Goal: Navigation & Orientation: Find specific page/section

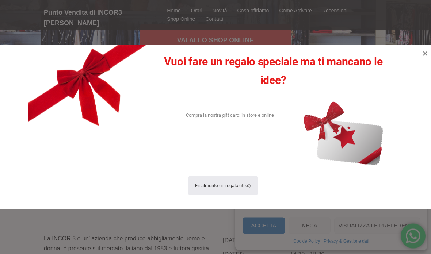
scroll to position [93, 0]
click at [428, 58] on icon at bounding box center [425, 53] width 9 height 9
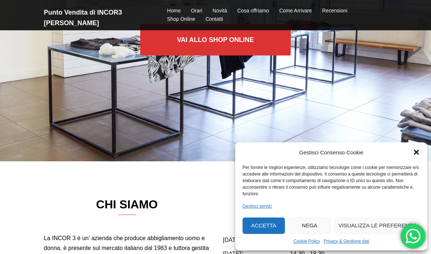
click at [249, 39] on link "Vai allo SHOP ONLINE" at bounding box center [215, 39] width 151 height 31
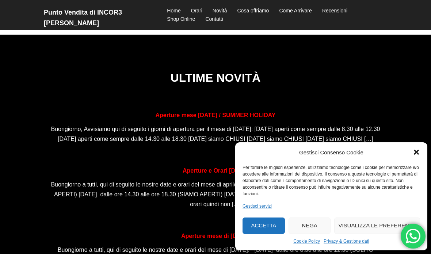
scroll to position [435, 0]
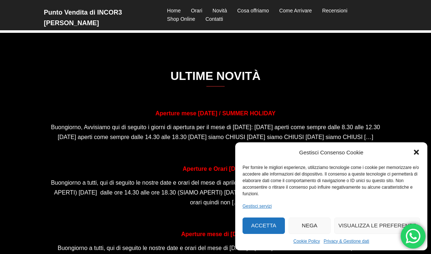
click at [420, 156] on icon "Chiudi la finestra di dialogo" at bounding box center [416, 152] width 7 height 7
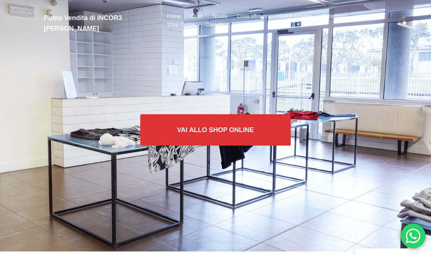
scroll to position [0, 0]
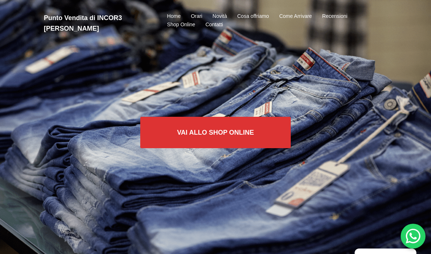
click at [223, 19] on link "Novità" at bounding box center [220, 16] width 15 height 9
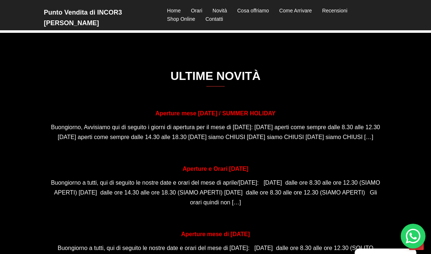
scroll to position [442, 0]
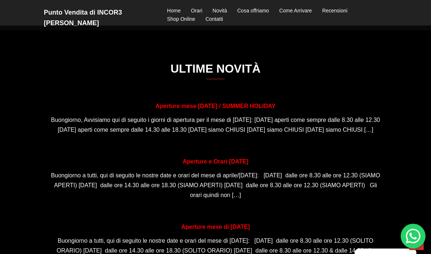
click at [264, 12] on link "Cosa offriamo" at bounding box center [254, 11] width 32 height 9
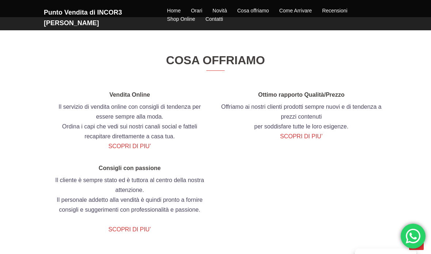
scroll to position [765, 0]
click at [134, 149] on link "SCOPRI DI PIU’" at bounding box center [130, 146] width 42 height 6
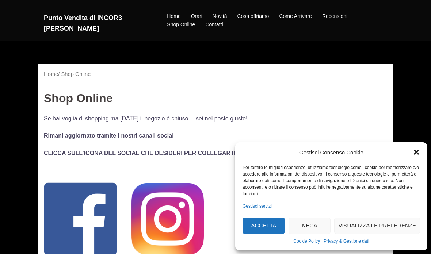
click at [419, 151] on icon "Chiudi la finestra di dialogo" at bounding box center [416, 152] width 7 height 7
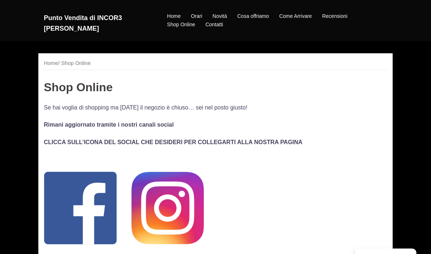
click at [177, 37] on link "Shop Online" at bounding box center [162, 34] width 66 height 11
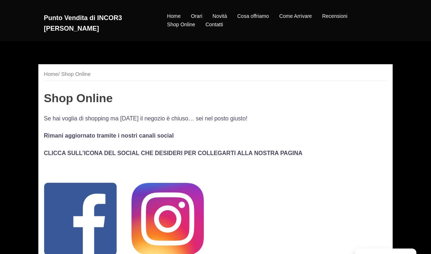
click at [306, 19] on link "Come Arrivare" at bounding box center [295, 16] width 33 height 9
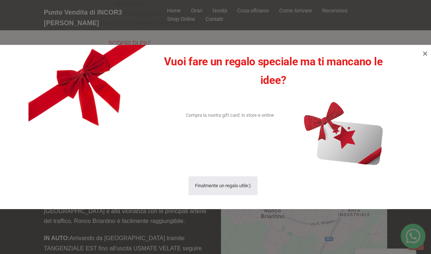
scroll to position [958, 0]
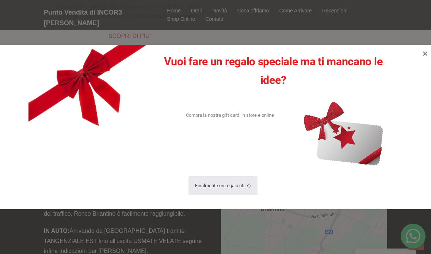
click at [424, 58] on icon at bounding box center [425, 53] width 9 height 9
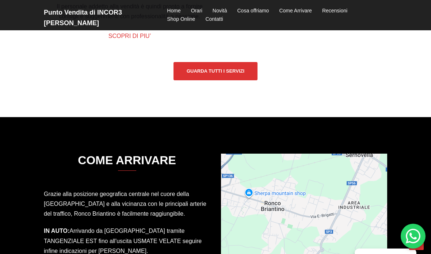
click at [231, 79] on link "Guarda tutti i servizi" at bounding box center [216, 71] width 84 height 18
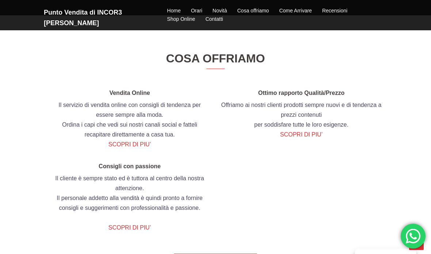
scroll to position [765, 0]
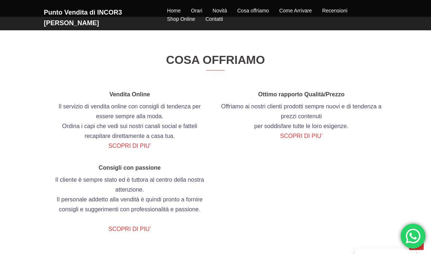
click at [260, 11] on link "Cosa offriamo" at bounding box center [254, 11] width 32 height 9
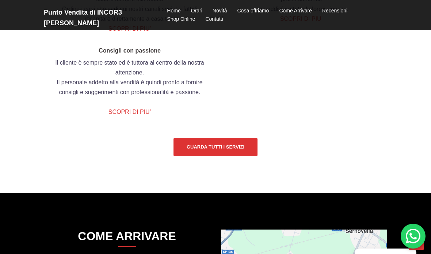
click at [227, 156] on link "Guarda tutti i servizi" at bounding box center [216, 147] width 84 height 18
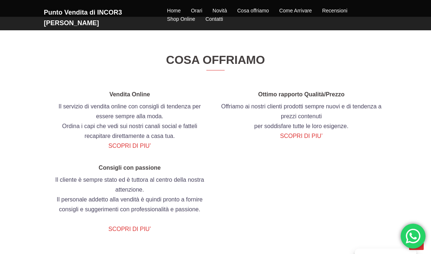
click at [180, 8] on link "Home" at bounding box center [174, 11] width 14 height 9
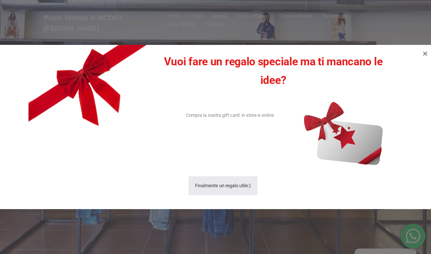
click at [429, 53] on icon at bounding box center [425, 53] width 9 height 9
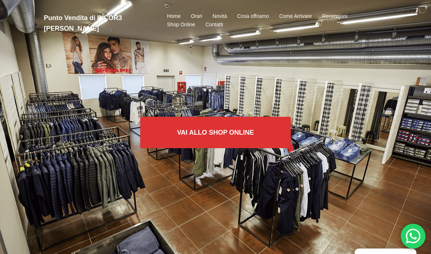
click at [243, 136] on link "Vai allo SHOP ONLINE" at bounding box center [215, 132] width 151 height 31
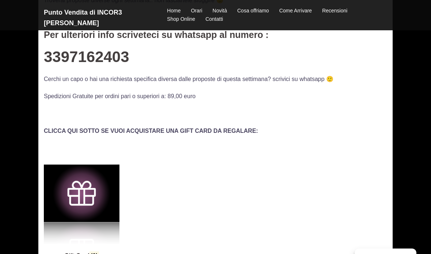
scroll to position [246, 0]
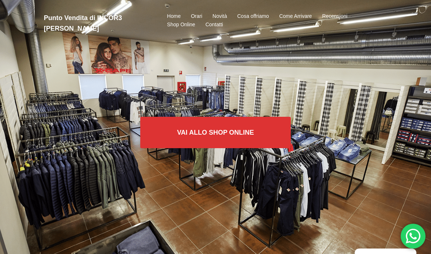
click at [264, 9] on div "Punto Vendita di INCOR3 Ronco Briantino Home Orari Novità Cosa offriamo Come Ar…" at bounding box center [215, 20] width 355 height 27
click at [261, 16] on link "Cosa offriamo" at bounding box center [254, 16] width 32 height 9
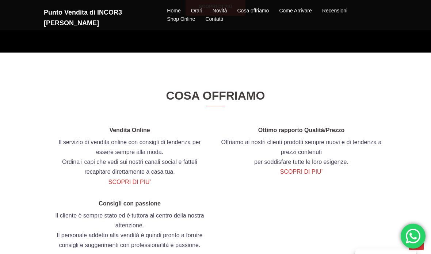
scroll to position [765, 0]
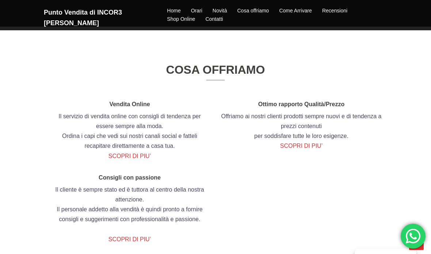
scroll to position [1085, 0]
